Goal: Check status: Check status

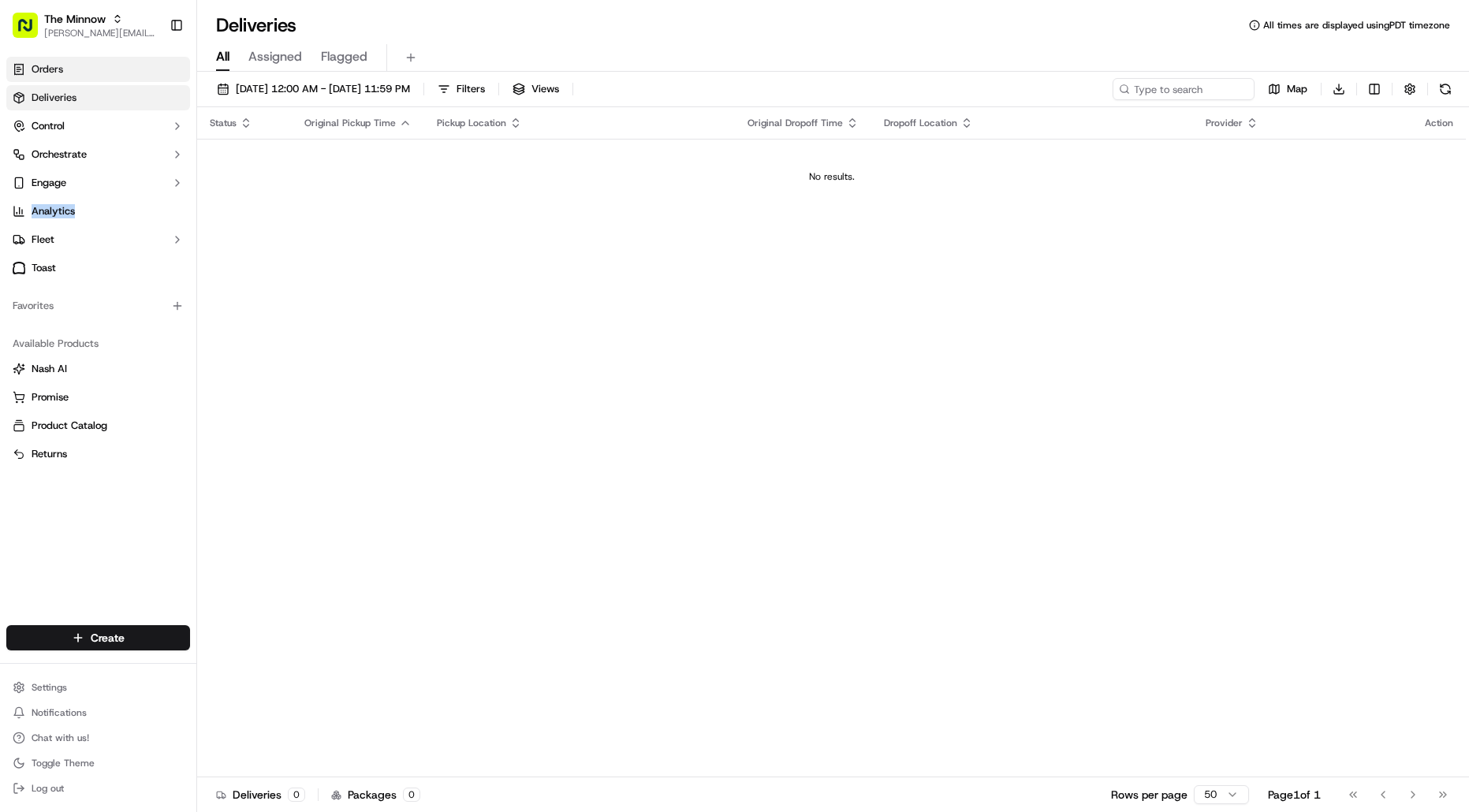
click at [74, 73] on link "Orders" at bounding box center [98, 69] width 184 height 26
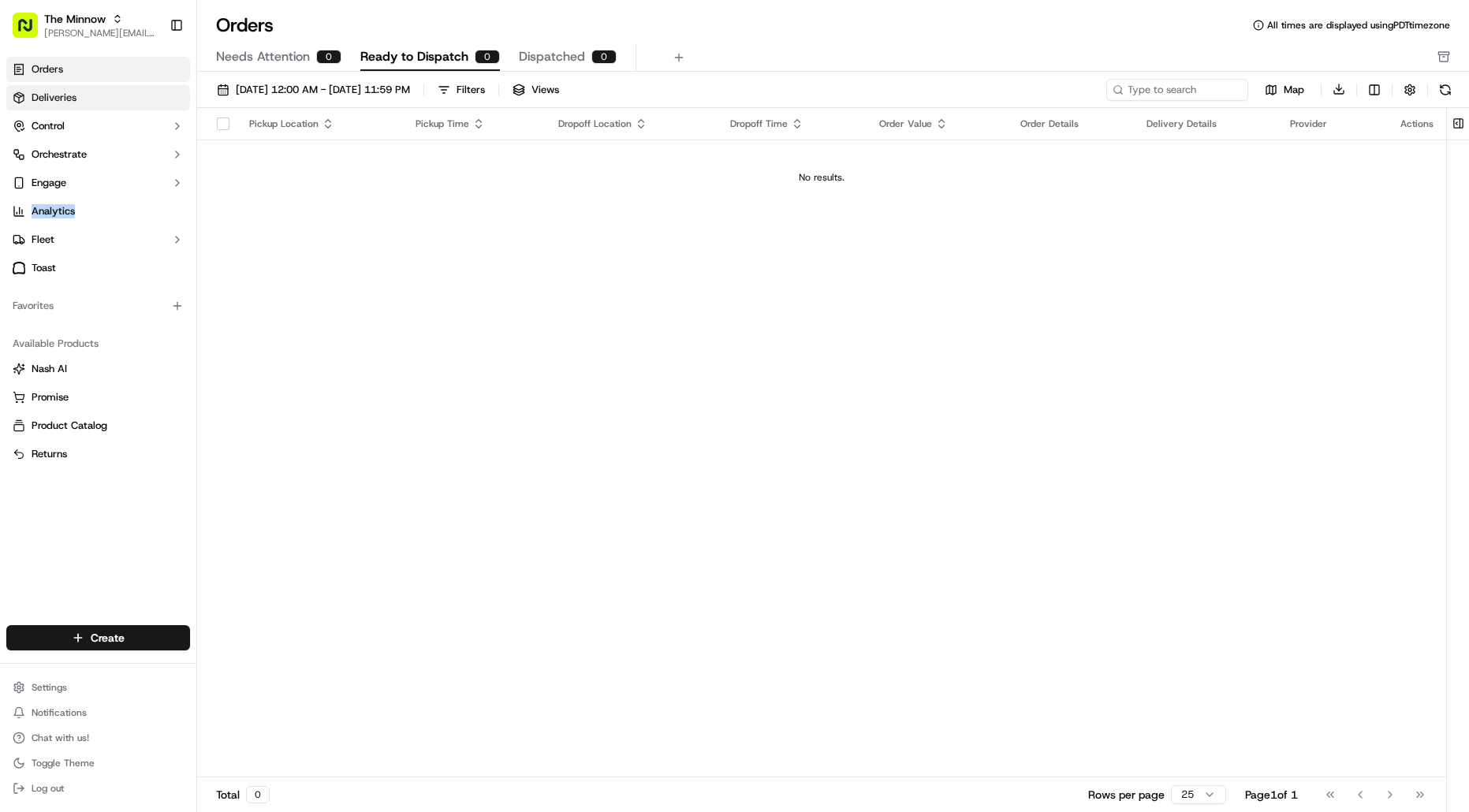
click at [112, 95] on link "Deliveries" at bounding box center [98, 98] width 184 height 26
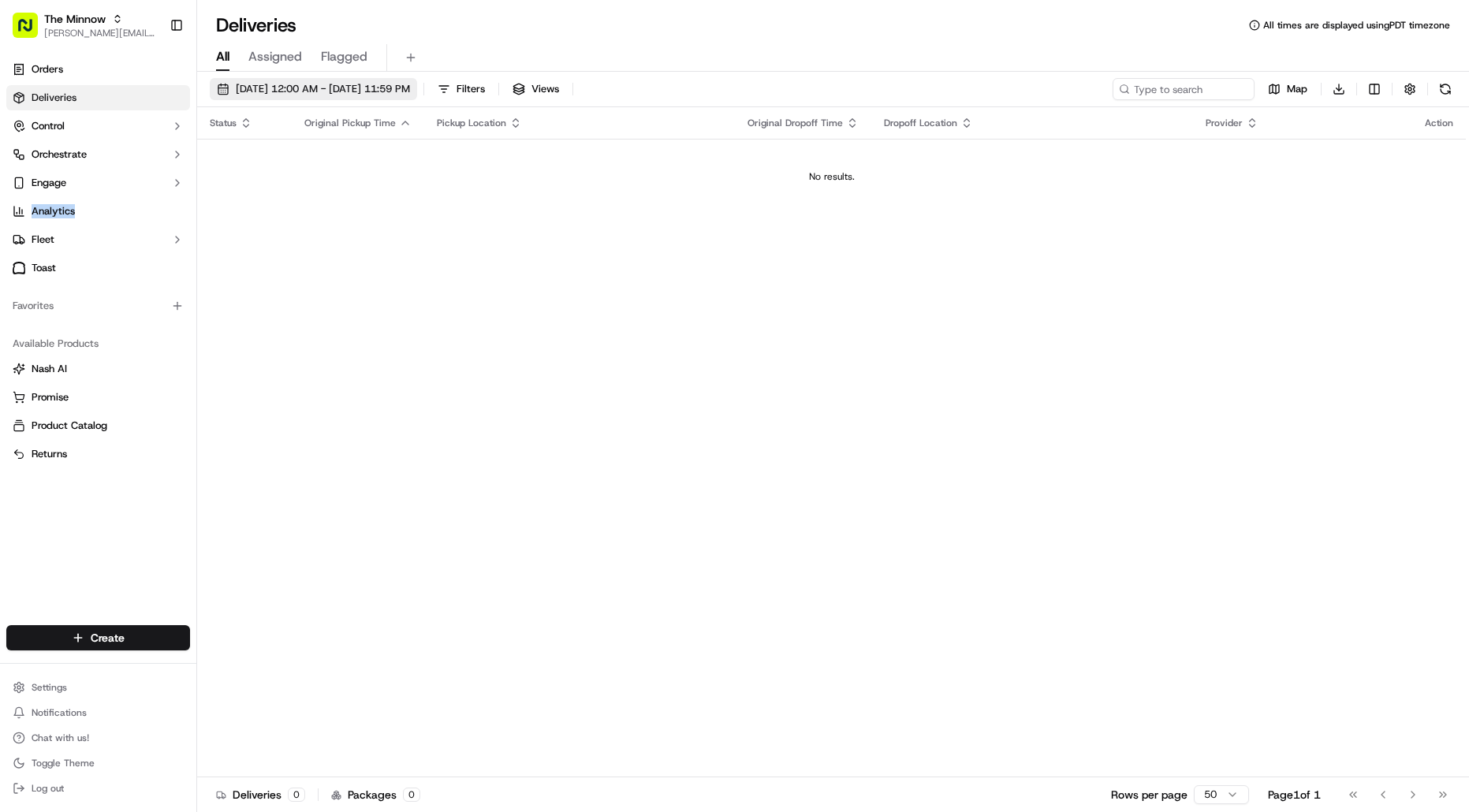
click at [275, 88] on span "[DATE] 12:00 AM - [DATE] 11:59 PM" at bounding box center [323, 88] width 175 height 14
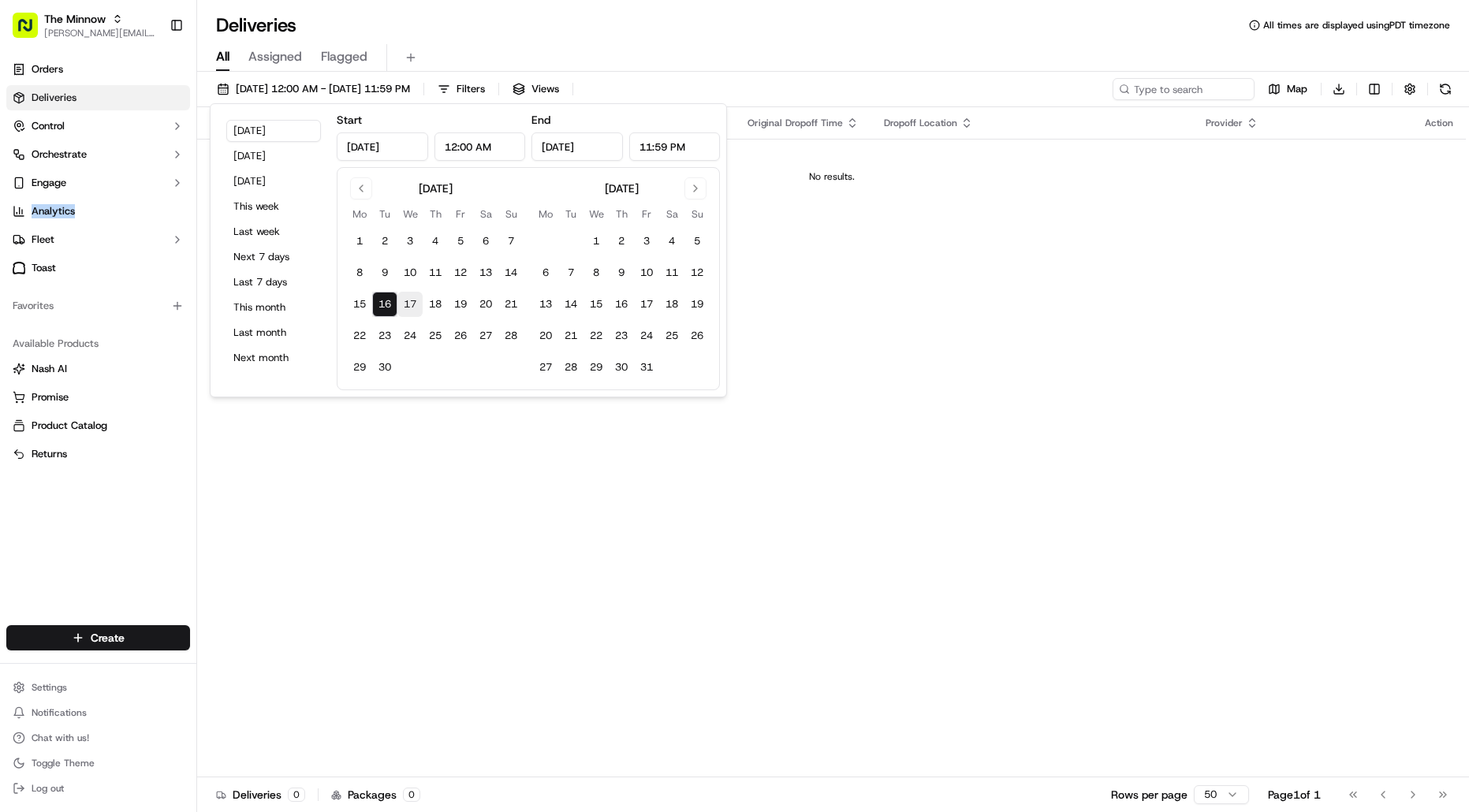
click at [415, 299] on button "17" at bounding box center [410, 304] width 26 height 26
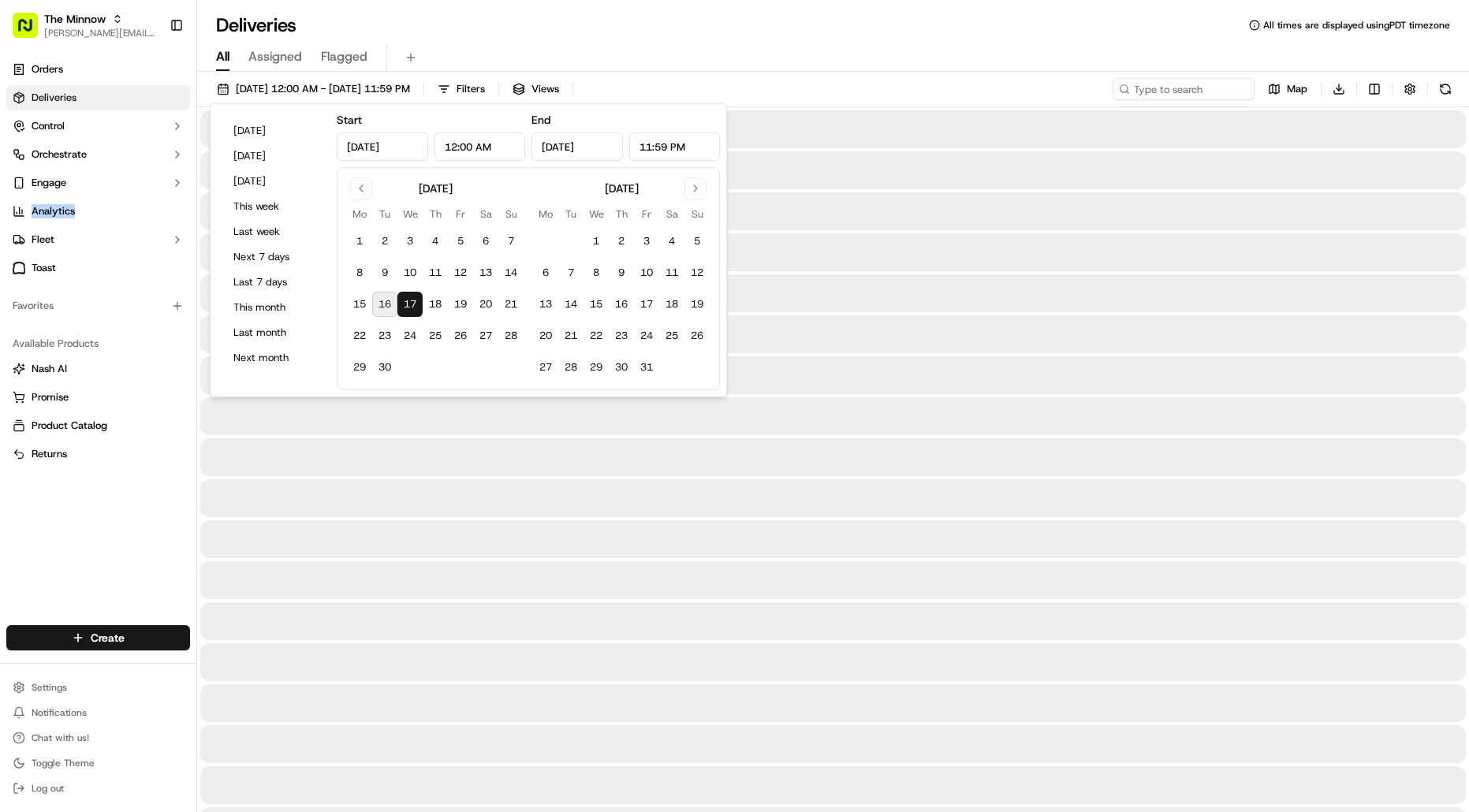
type input "[DATE]"
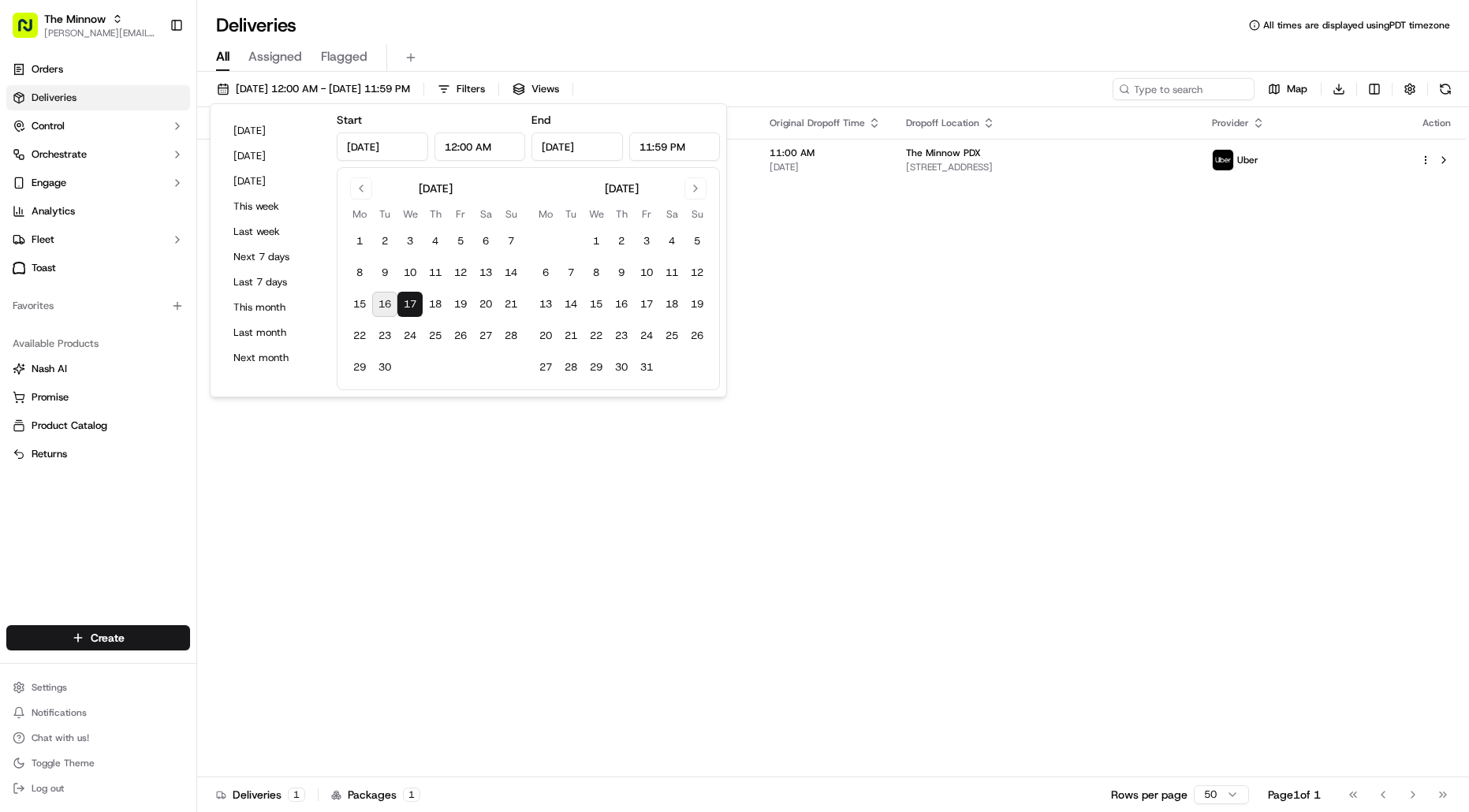
click at [804, 45] on div "All Assigned Flagged" at bounding box center [833, 57] width 1272 height 27
